Goal: Complete application form: Complete application form

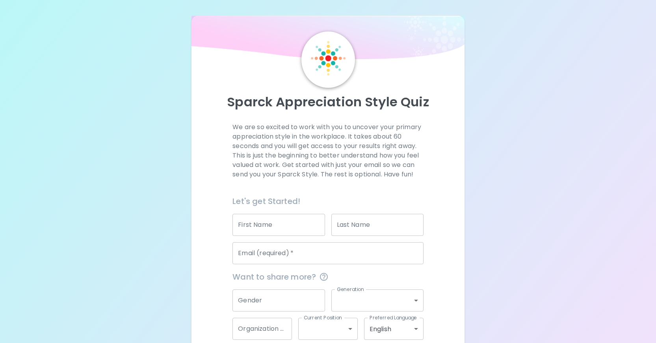
scroll to position [42, 0]
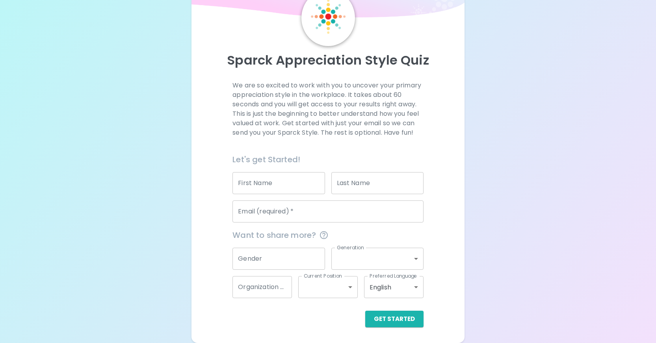
click at [267, 187] on input "First Name" at bounding box center [278, 183] width 92 height 22
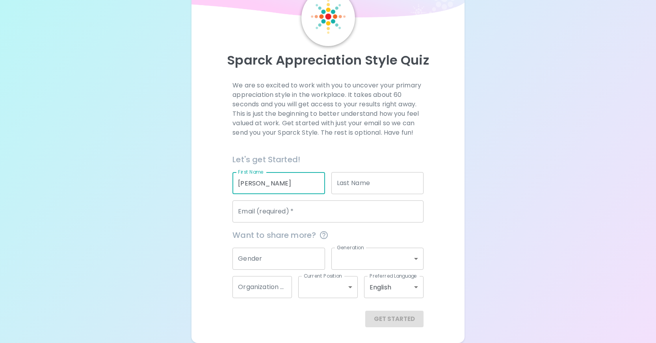
type input "[PERSON_NAME]"
click at [355, 183] on input "Last Name" at bounding box center [377, 183] width 92 height 22
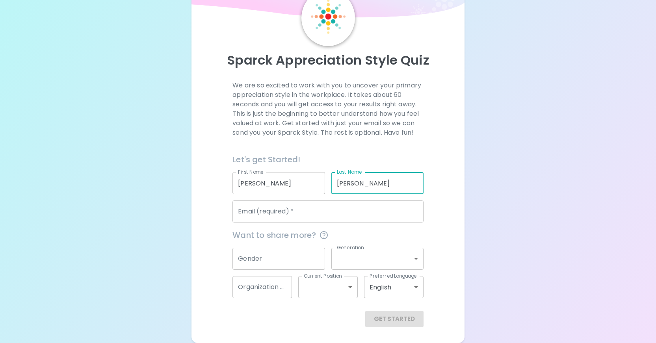
type input "[PERSON_NAME]"
click at [254, 215] on input "Email (required)   *" at bounding box center [327, 211] width 191 height 22
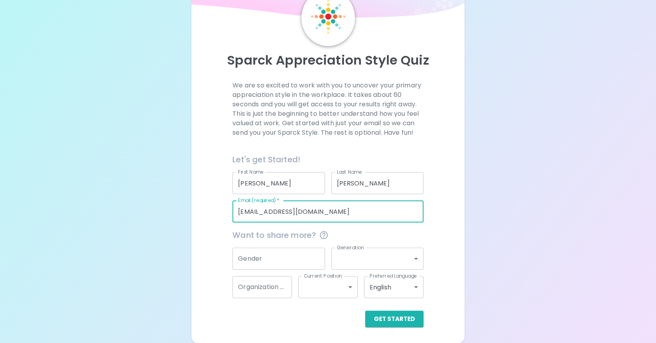
type input "[EMAIL_ADDRESS][DOMAIN_NAME]"
click at [286, 256] on input "Gender" at bounding box center [278, 259] width 92 height 22
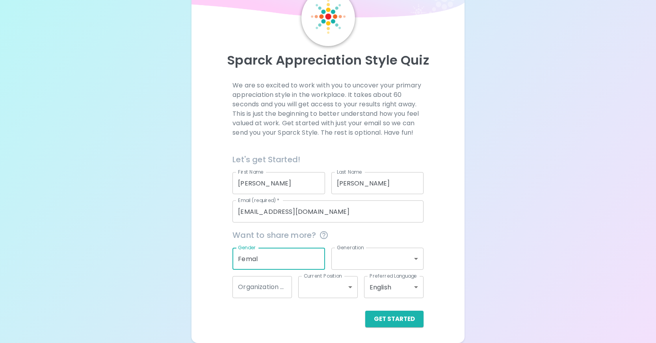
type input "[DEMOGRAPHIC_DATA]"
drag, startPoint x: 270, startPoint y: 258, endPoint x: 158, endPoint y: 261, distance: 111.8
click at [159, 261] on div "Sparck Appreciation Style Quiz We are so excited to work with you to uncover yo…" at bounding box center [328, 150] width 656 height 385
click at [393, 317] on button "Get Started" at bounding box center [394, 319] width 58 height 17
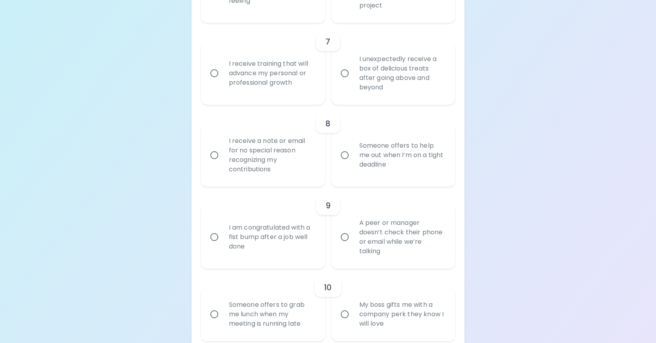
scroll to position [672, 0]
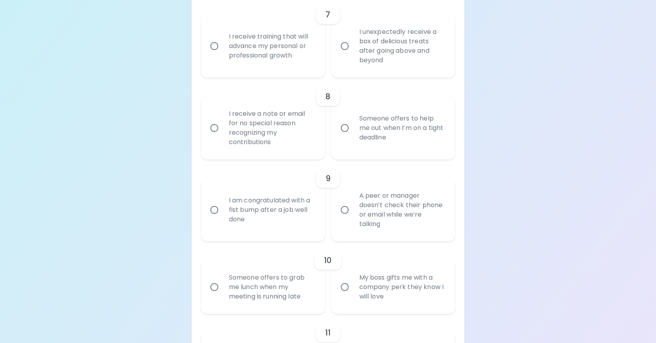
click at [344, 136] on input "Someone offers to help me out when I’m on a tight deadline" at bounding box center [344, 128] width 17 height 17
radio input "true"
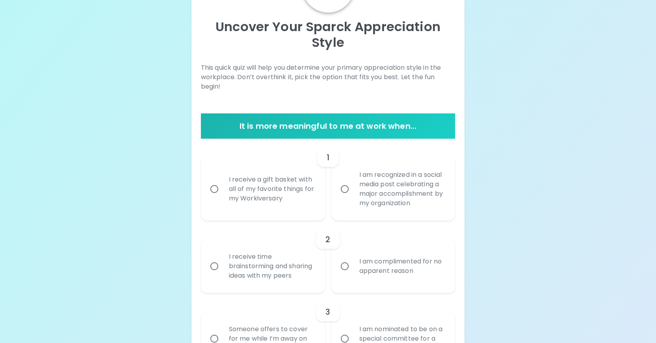
scroll to position [79, 0]
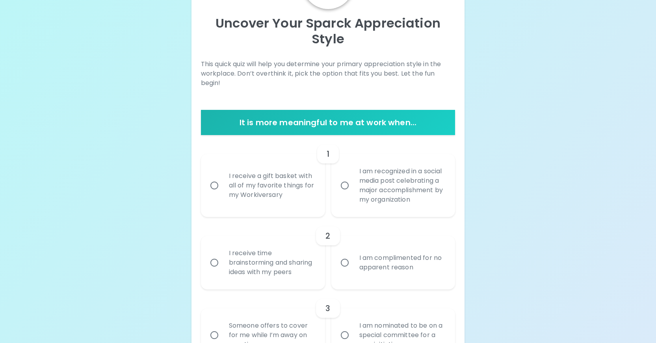
click at [213, 185] on input "I receive a gift basket with all of my favorite things for my Workiversary" at bounding box center [214, 185] width 17 height 17
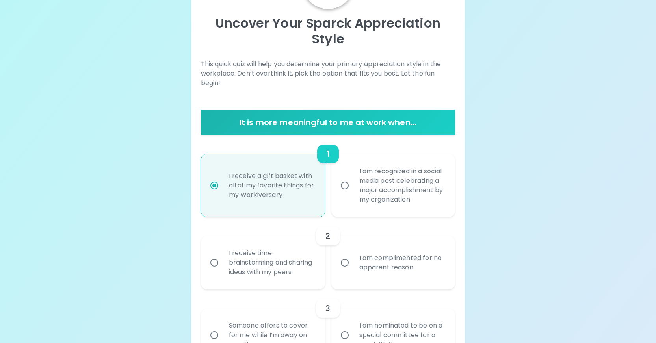
scroll to position [142, 0]
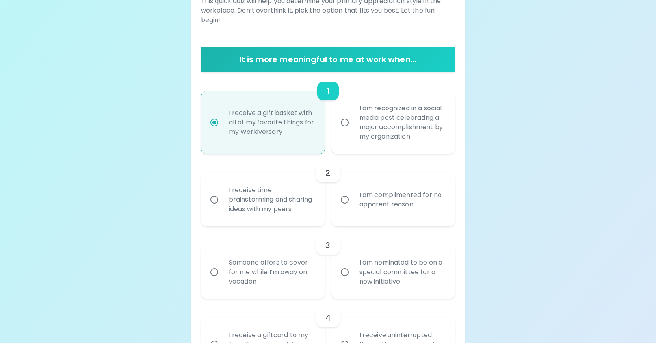
radio input "true"
click at [216, 203] on input "I receive time brainstorming and sharing ideas with my peers" at bounding box center [214, 199] width 17 height 17
radio input "false"
radio input "true"
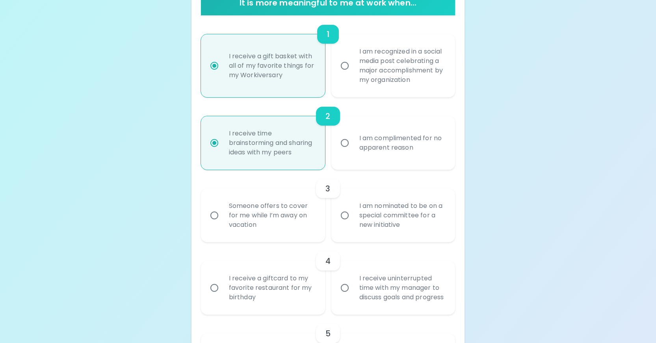
scroll to position [205, 0]
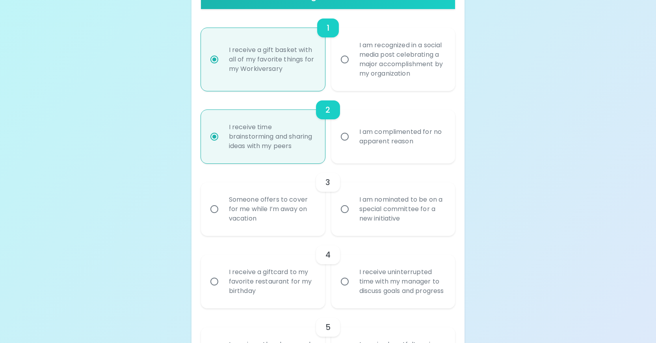
radio input "true"
click at [207, 217] on input "Someone offers to cover for me while I’m away on vacation" at bounding box center [214, 209] width 17 height 17
radio input "false"
radio input "true"
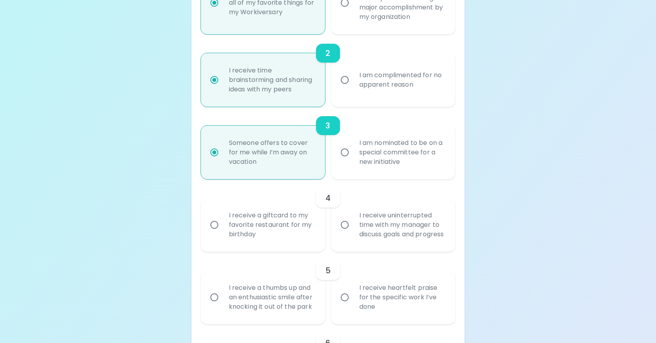
scroll to position [268, 0]
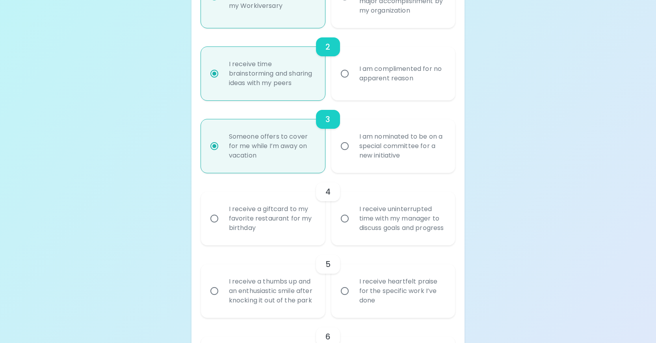
radio input "true"
click at [347, 227] on input "I receive uninterrupted time with my manager to discuss goals and progress" at bounding box center [344, 218] width 17 height 17
radio input "false"
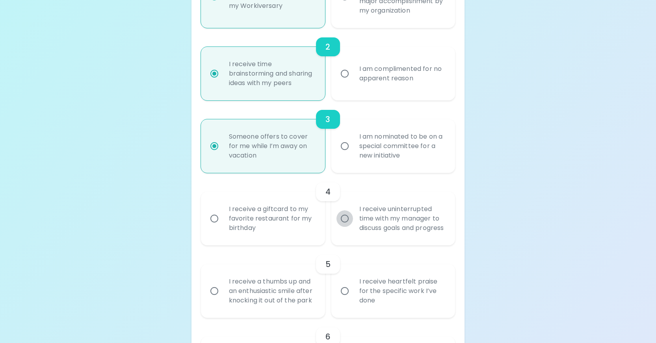
radio input "true"
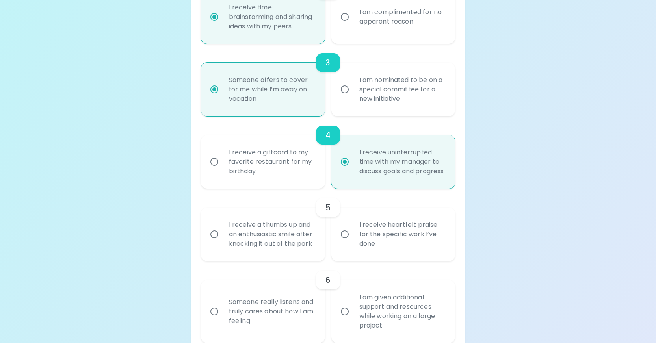
scroll to position [331, 0]
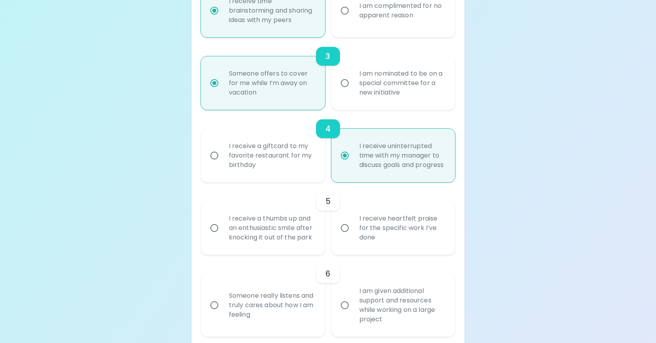
radio input "true"
click at [344, 236] on input "I receive heartfelt praise for the specific work I’ve done" at bounding box center [344, 228] width 17 height 17
radio input "false"
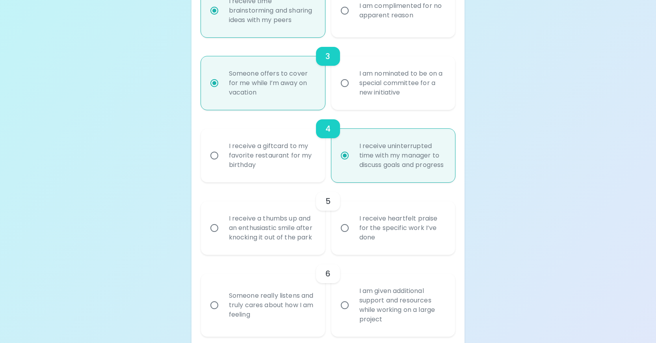
radio input "false"
radio input "true"
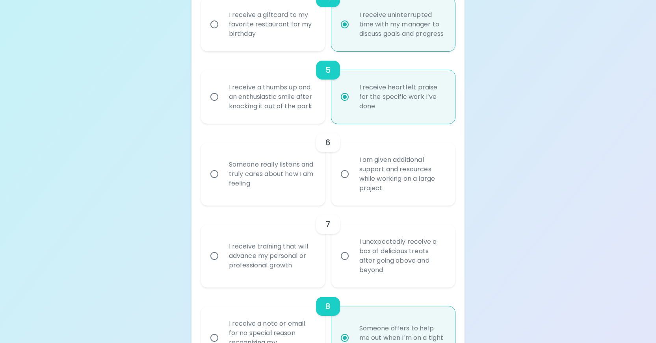
scroll to position [472, 0]
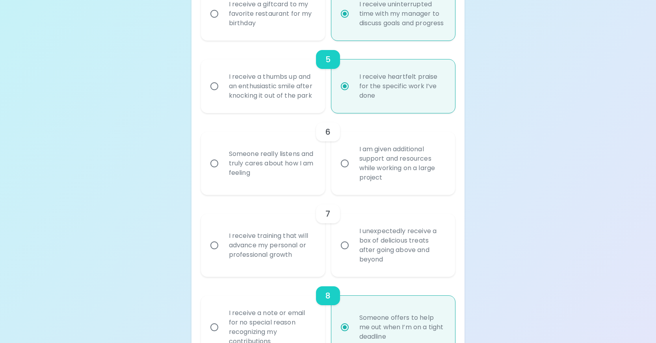
radio input "true"
click at [347, 172] on input "I am given additional support and resources while working on a large project" at bounding box center [344, 163] width 17 height 17
radio input "false"
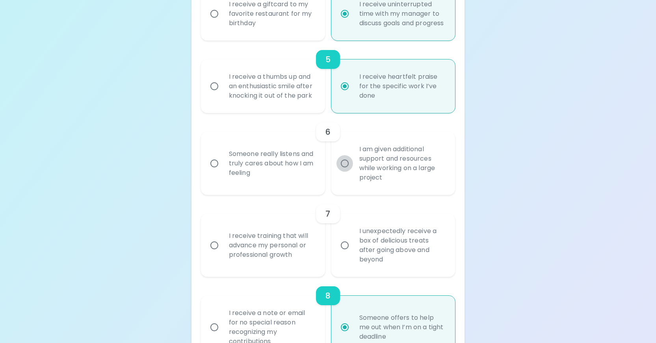
radio input "false"
radio input "true"
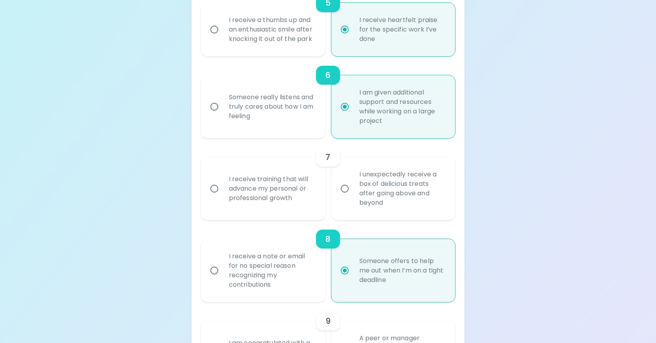
scroll to position [535, 0]
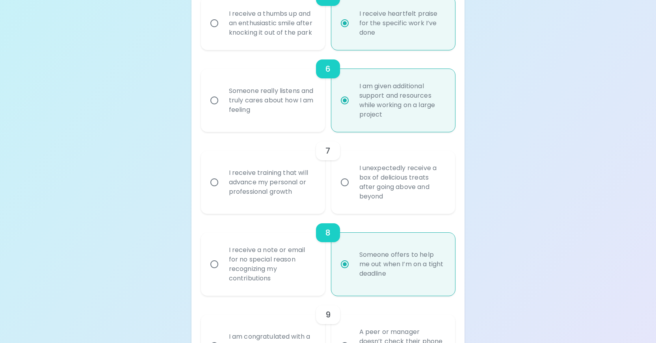
radio input "true"
click at [213, 191] on input "I receive training that will advance my personal or professional growth" at bounding box center [214, 182] width 17 height 17
radio input "false"
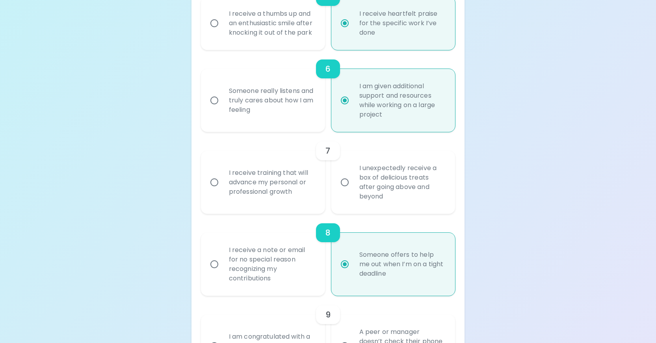
radio input "false"
radio input "true"
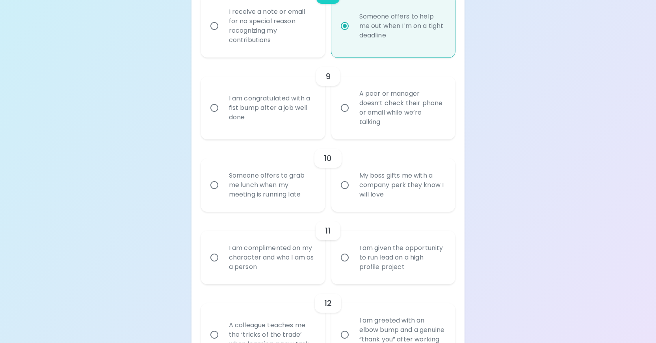
scroll to position [795, 0]
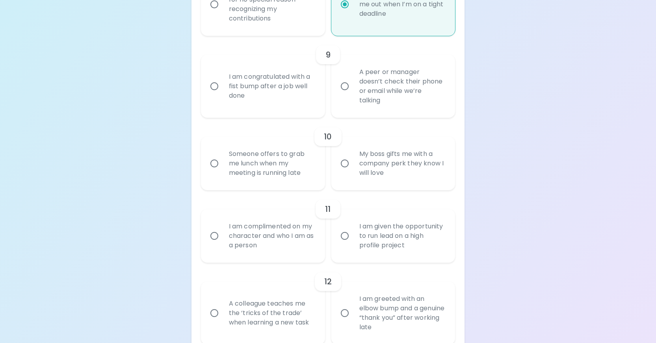
radio input "true"
click at [213, 94] on input "I am congratulated with a fist bump after a job well done" at bounding box center [214, 86] width 17 height 17
radio input "false"
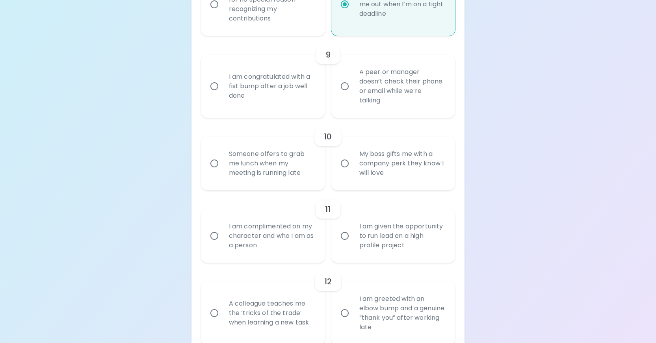
radio input "false"
radio input "true"
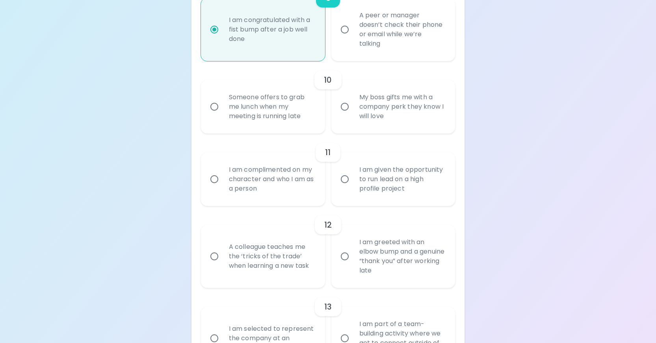
scroll to position [858, 0]
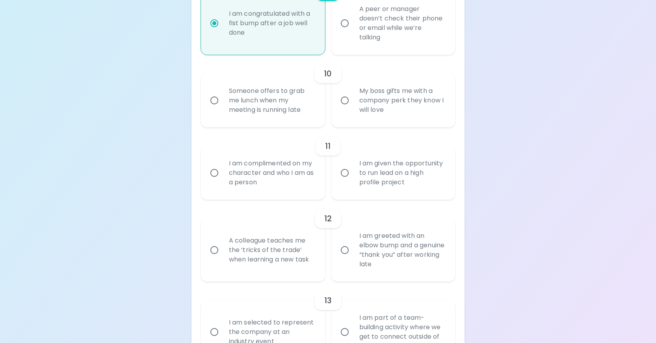
radio input "true"
click at [214, 109] on input "Someone offers to grab me lunch when my meeting is running late" at bounding box center [214, 100] width 17 height 17
radio input "false"
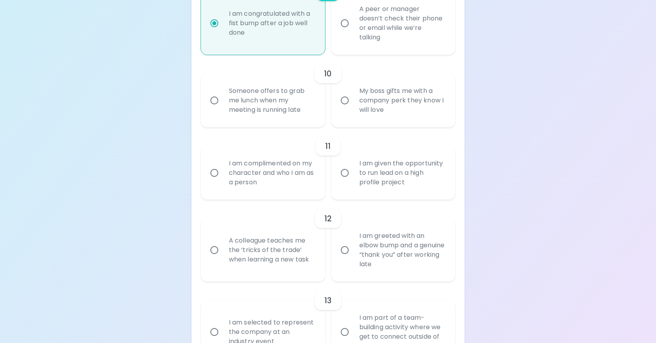
radio input "false"
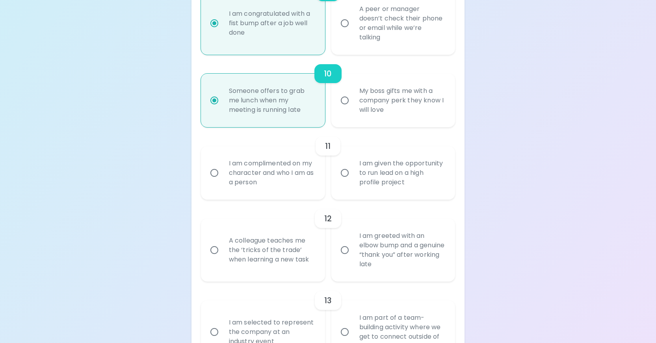
scroll to position [921, 0]
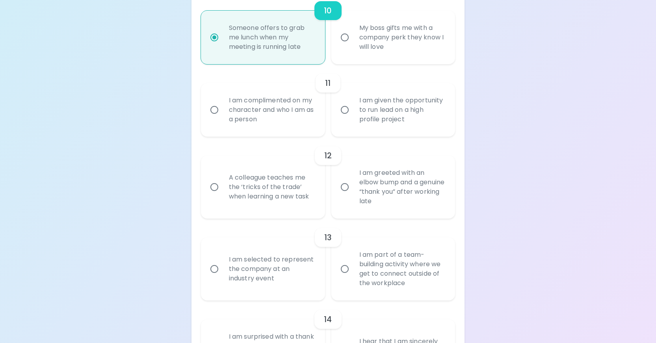
radio input "true"
click at [211, 118] on input "I am complimented on my character and who I am as a person" at bounding box center [214, 110] width 17 height 17
radio input "false"
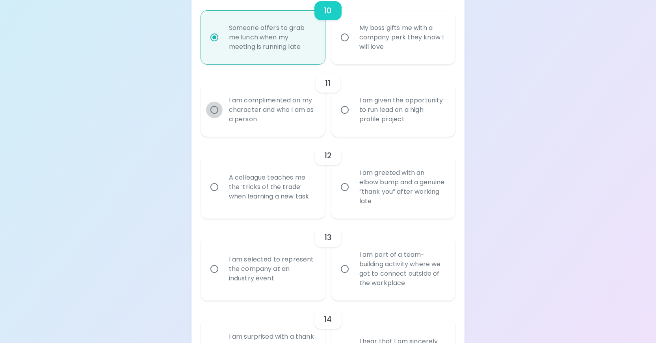
radio input "false"
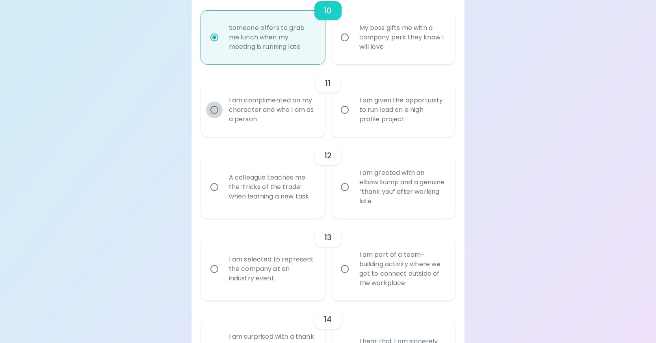
radio input "false"
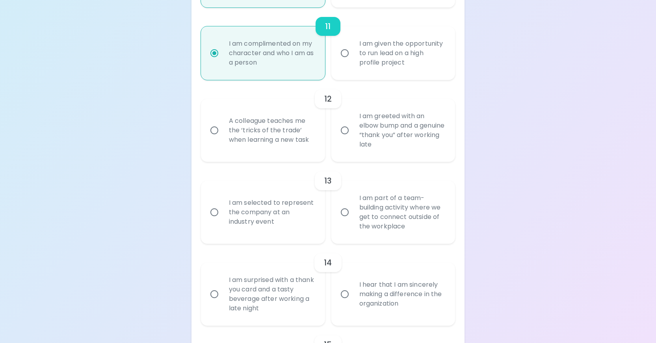
scroll to position [984, 0]
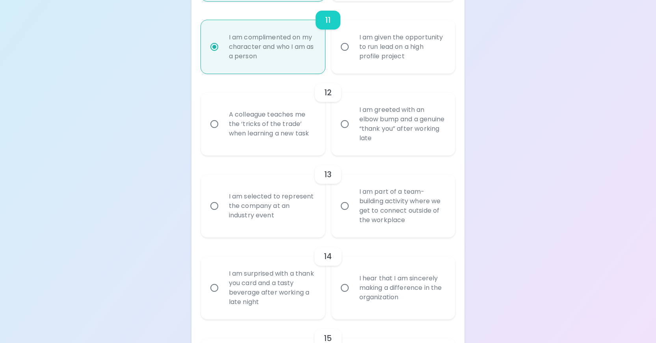
radio input "true"
click at [211, 132] on input "A colleague teaches me the ‘tricks of the trade’ when learning a new task" at bounding box center [214, 124] width 17 height 17
radio input "false"
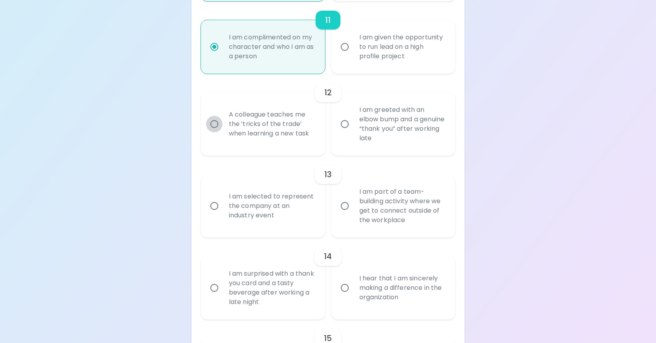
radio input "false"
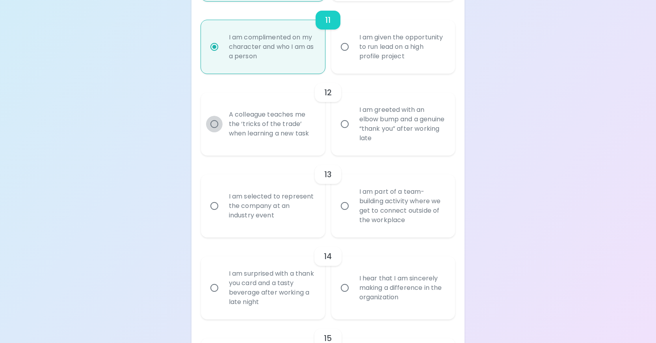
radio input "false"
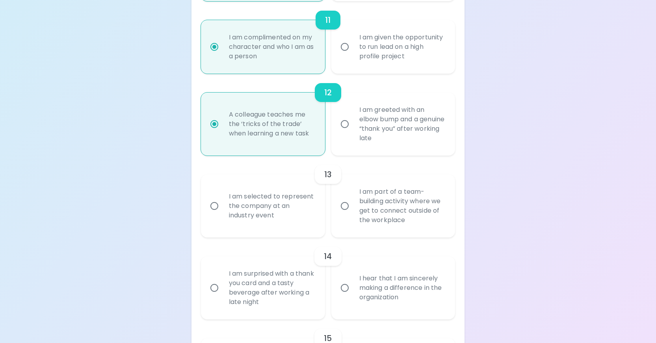
scroll to position [1047, 0]
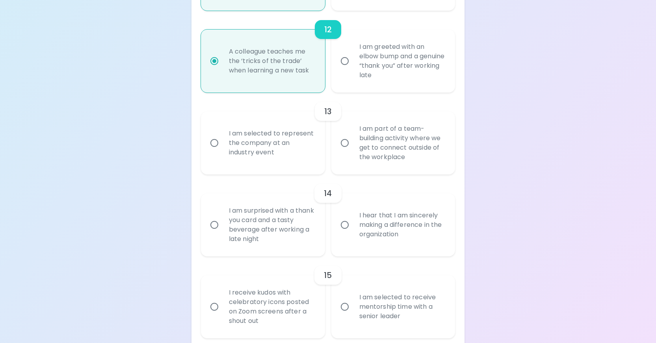
radio input "true"
click at [341, 151] on input "I am part of a team-building activity where we get to connect outside of the wo…" at bounding box center [344, 143] width 17 height 17
radio input "false"
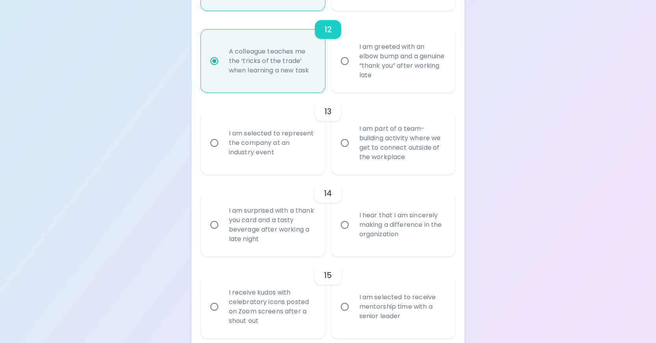
radio input "false"
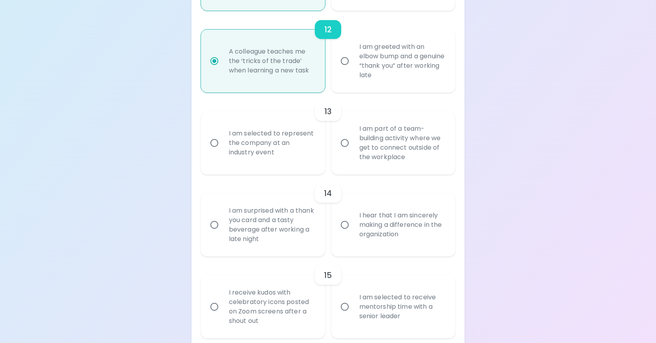
radio input "false"
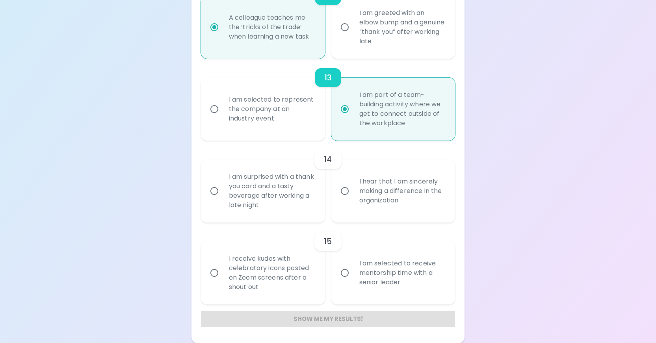
scroll to position [1100, 0]
radio input "true"
click at [213, 190] on input "I am surprised with a thank you card and a tasty beverage after working a late …" at bounding box center [214, 191] width 17 height 17
radio input "false"
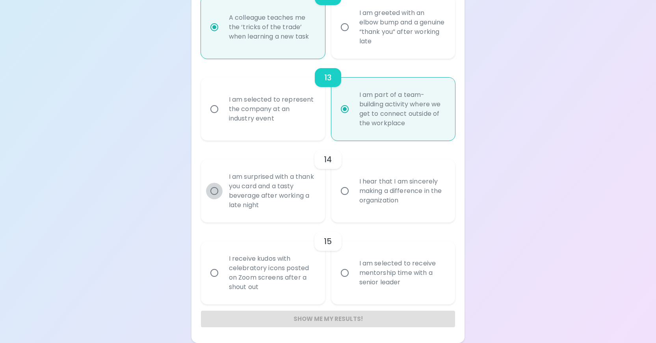
radio input "false"
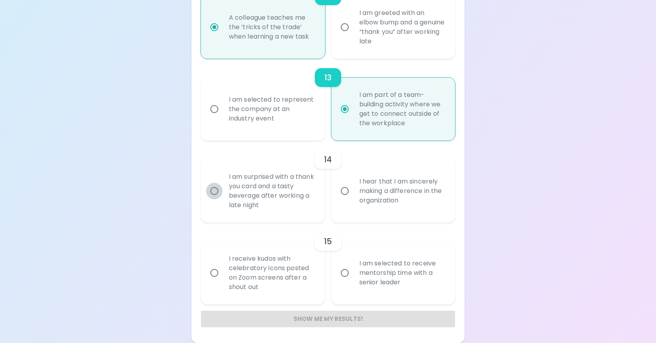
radio input "false"
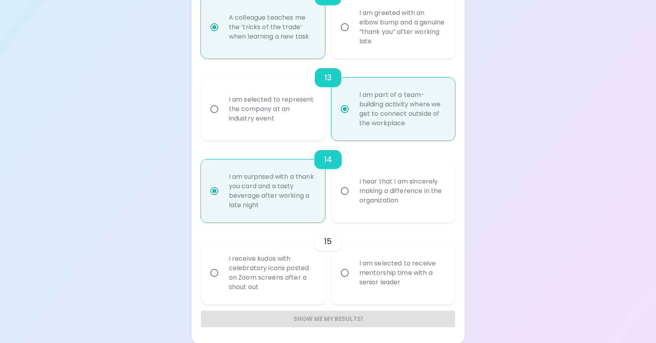
radio input "true"
click at [343, 272] on input "I am selected to receive mentorship time with a senior leader" at bounding box center [344, 273] width 17 height 17
radio input "false"
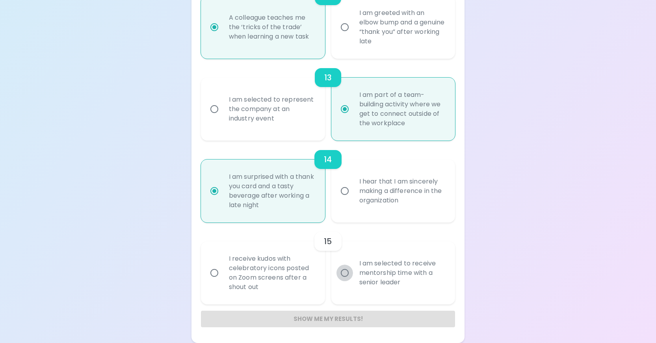
radio input "false"
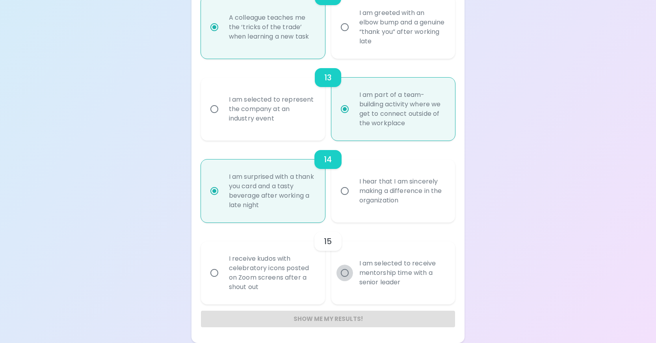
radio input "false"
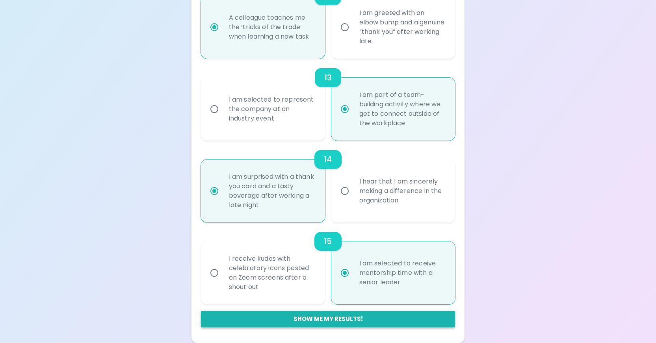
radio input "true"
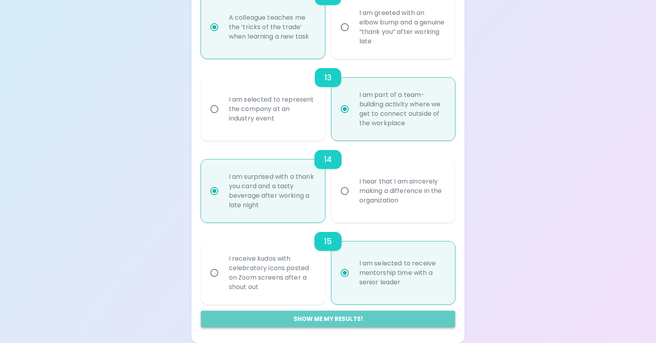
click at [328, 318] on button "Show me my results!" at bounding box center [328, 319] width 254 height 17
radio input "false"
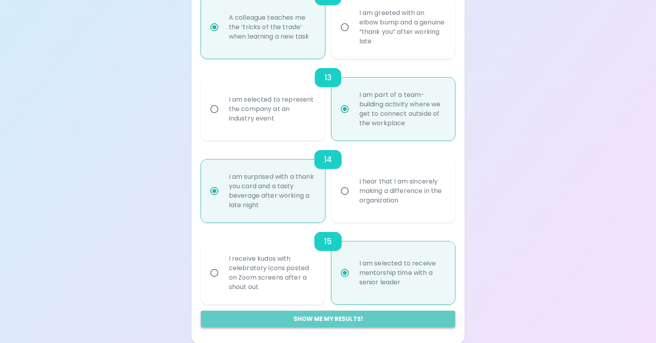
radio input "false"
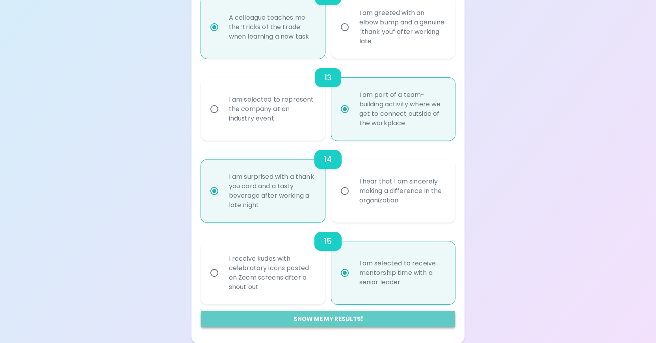
radio input "false"
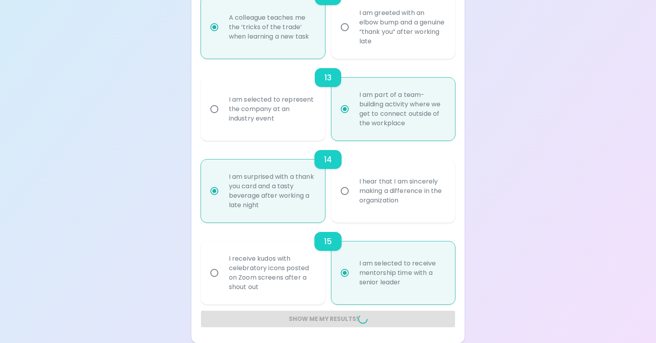
radio input "false"
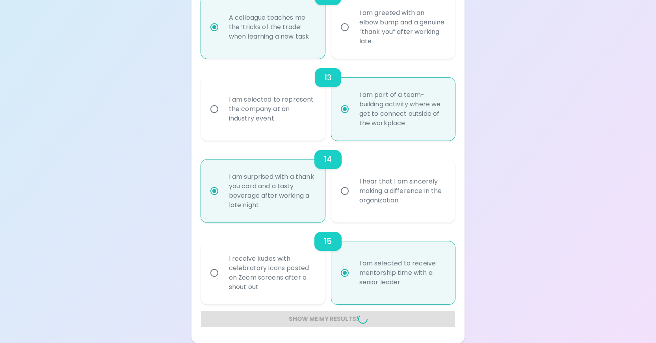
radio input "false"
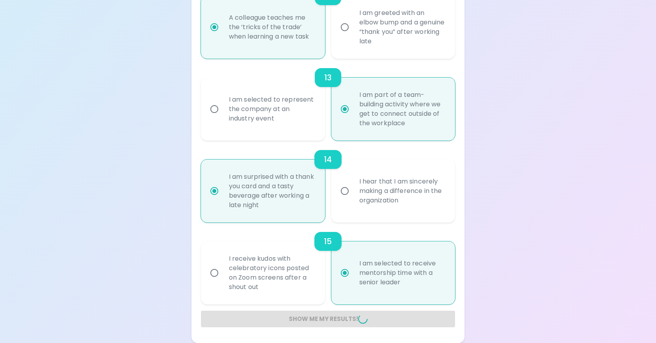
radio input "false"
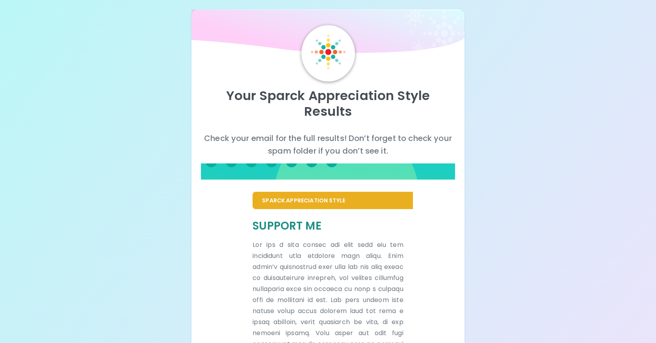
scroll to position [0, 0]
